Goal: Navigation & Orientation: Find specific page/section

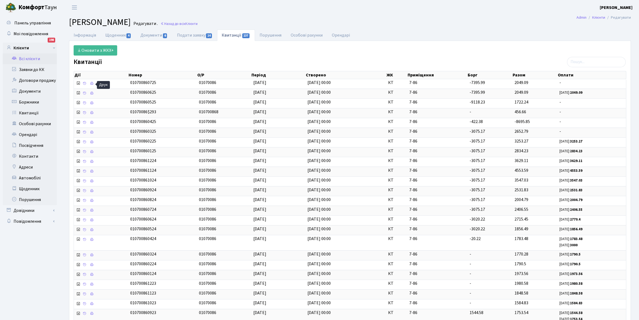
select select "25"
click at [29, 56] on link "Всі клієнти" at bounding box center [30, 58] width 54 height 11
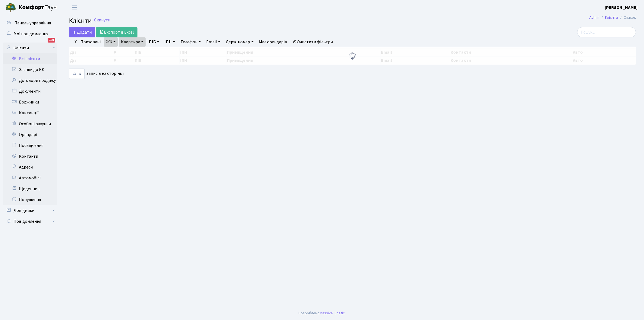
select select "25"
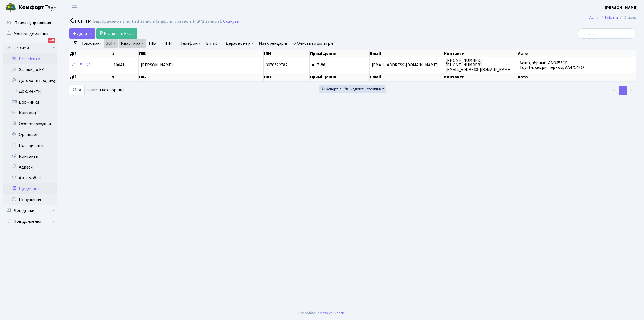
click at [28, 189] on link "Щоденник" at bounding box center [30, 188] width 54 height 11
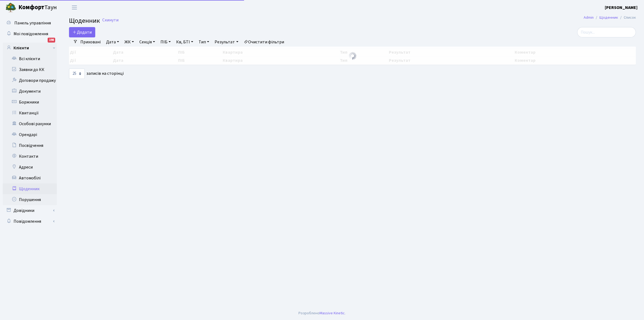
select select "25"
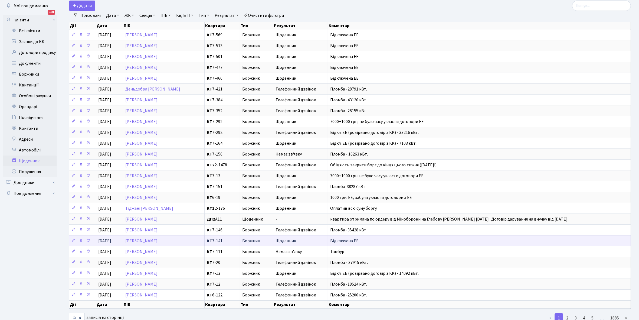
scroll to position [16, 0]
